Goal: Information Seeking & Learning: Learn about a topic

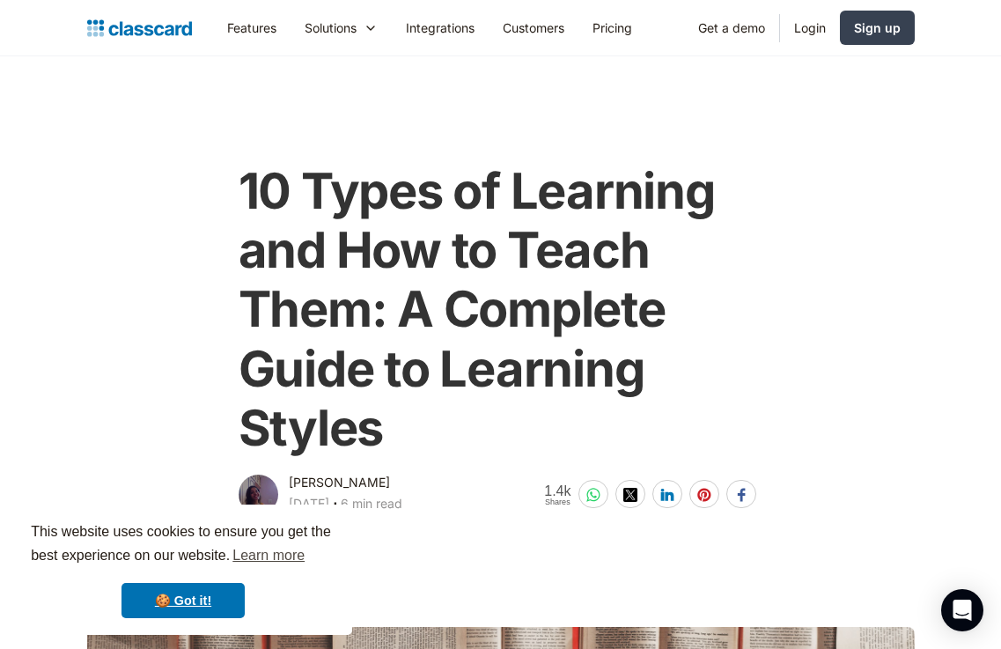
click at [840, 195] on div "10 Types of Learning and How to Teach Them: A Complete Guide to Learning Styles…" at bounding box center [500, 330] width 845 height 373
click at [211, 585] on link "🍪 Got it!" at bounding box center [182, 600] width 123 height 35
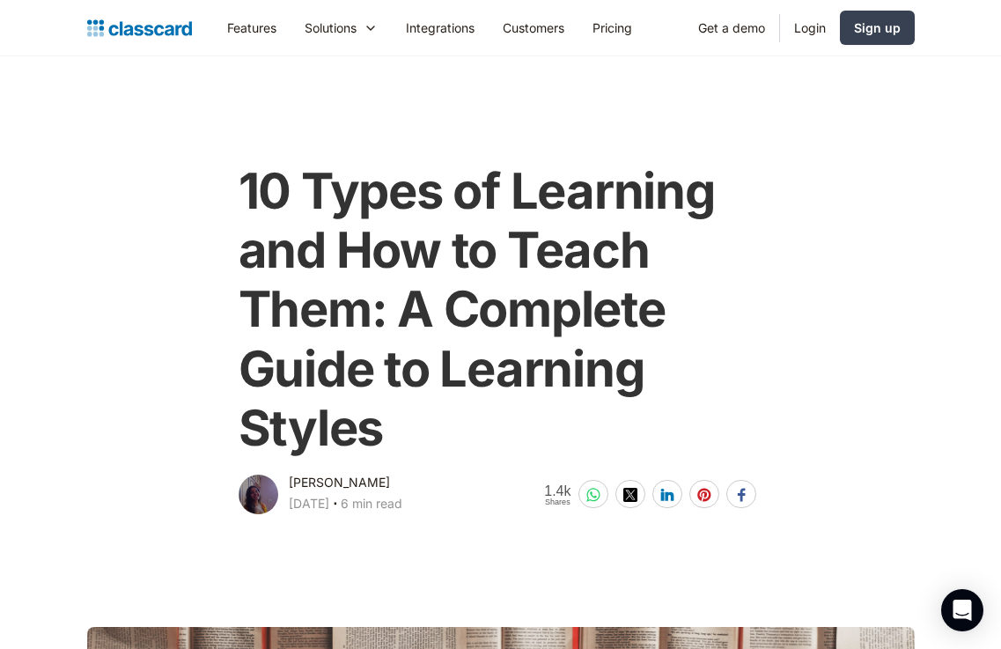
scroll to position [9289, 0]
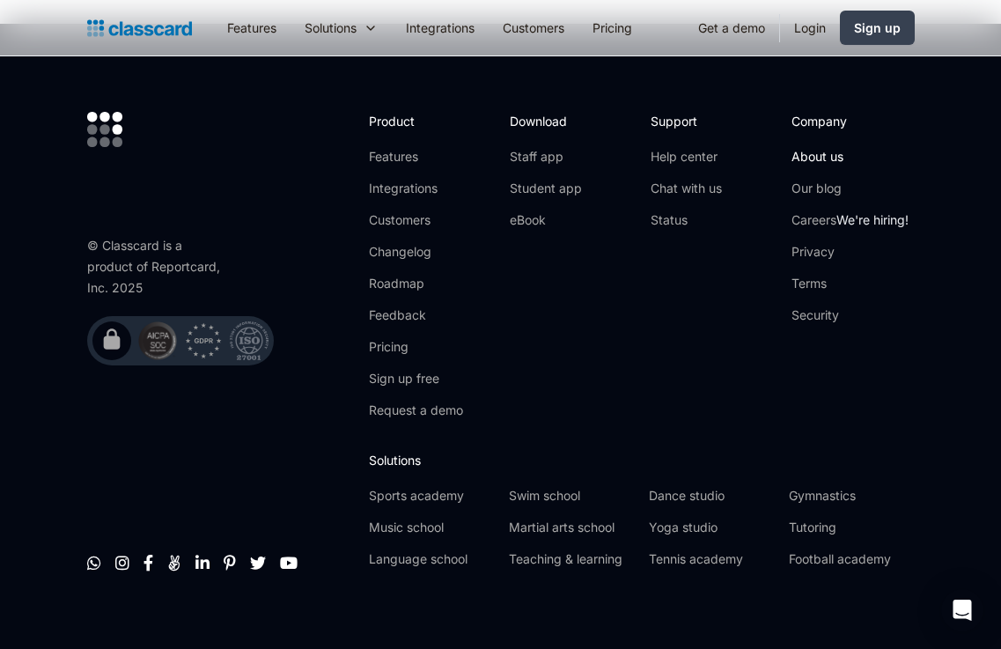
click at [815, 148] on link "About us" at bounding box center [849, 157] width 117 height 18
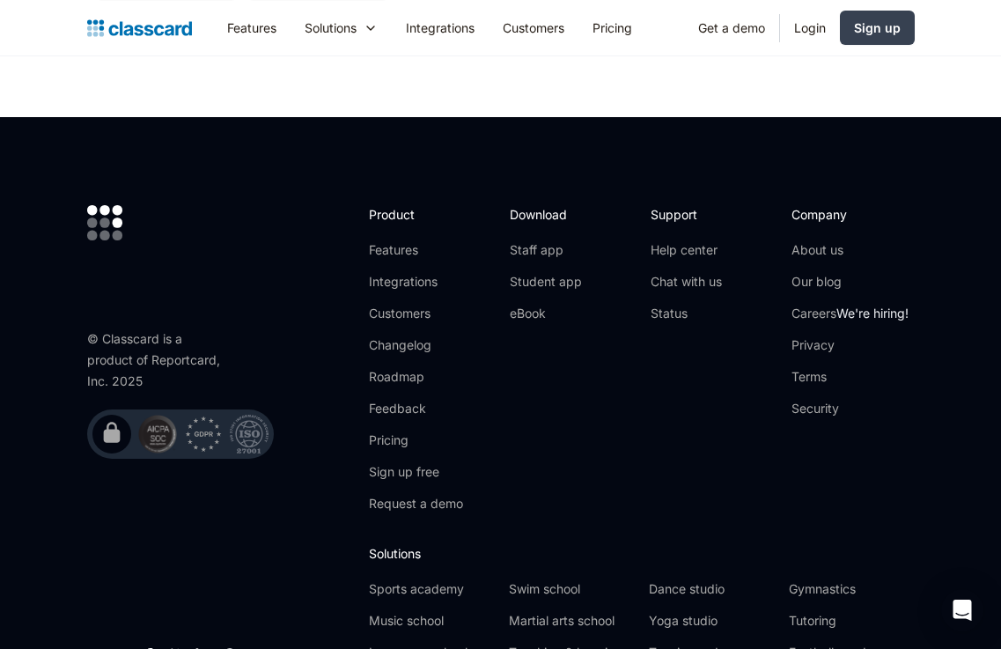
scroll to position [6395, 0]
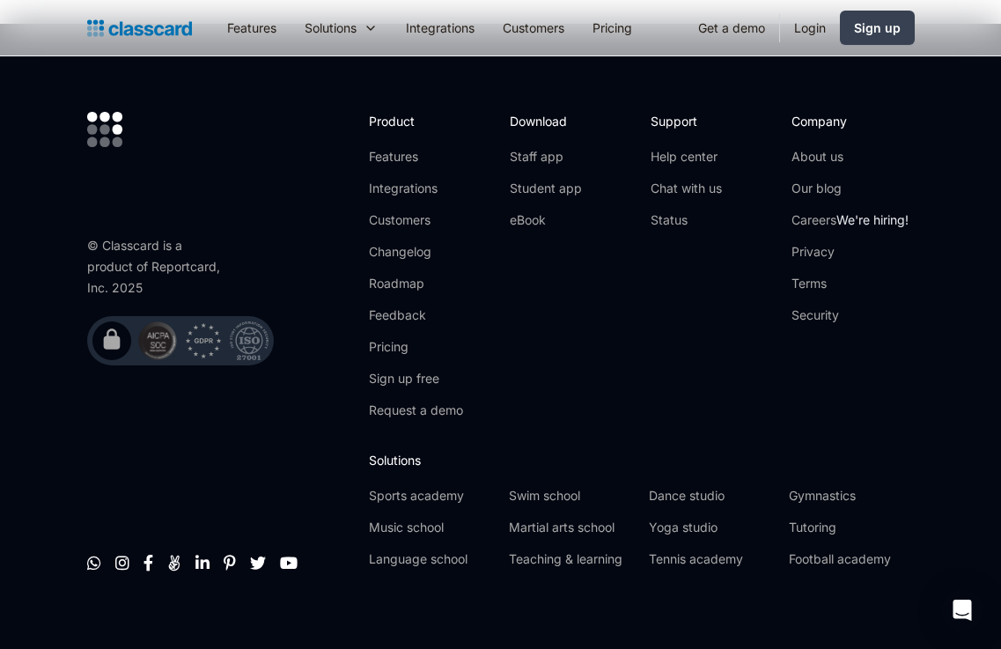
click at [204, 551] on div "© Classcard is a product of Reportcard, Inc. 2025        " at bounding box center [219, 347] width 264 height 470
click at [208, 554] on div "       " at bounding box center [199, 563] width 224 height 18
click at [205, 550] on link "" at bounding box center [202, 559] width 14 height 18
